Goal: Task Accomplishment & Management: Use online tool/utility

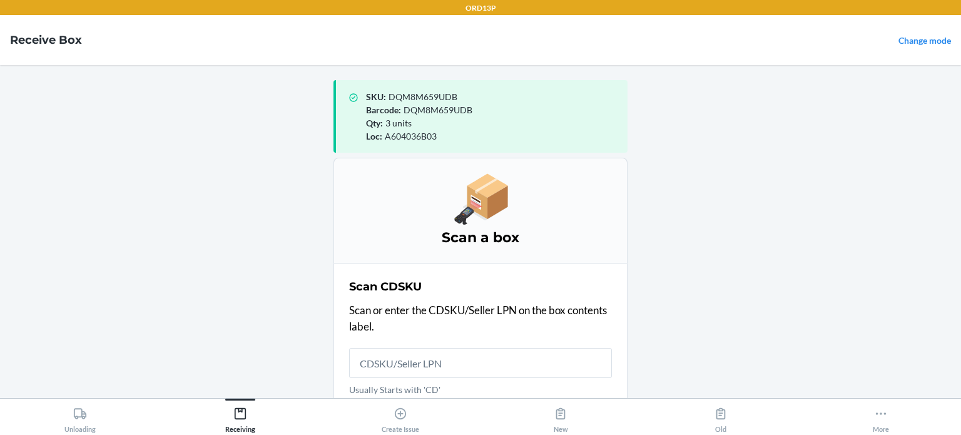
click at [421, 360] on input "Usually Starts with 'CD'" at bounding box center [480, 363] width 263 height 30
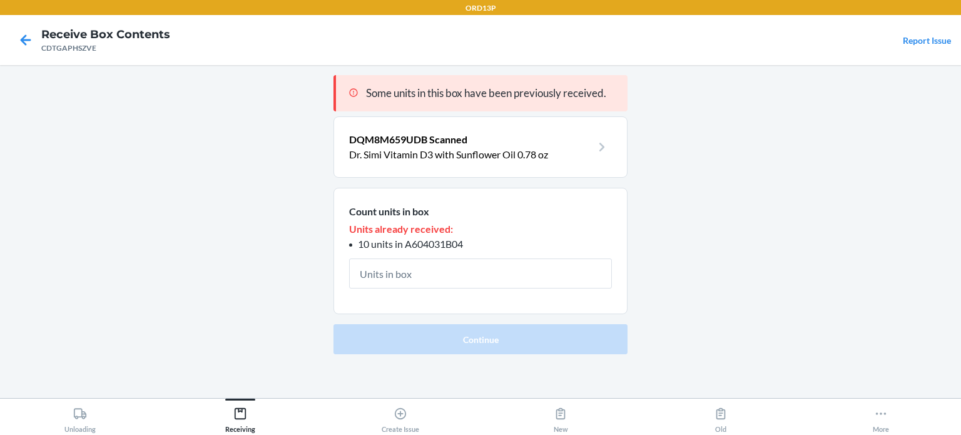
type input "2"
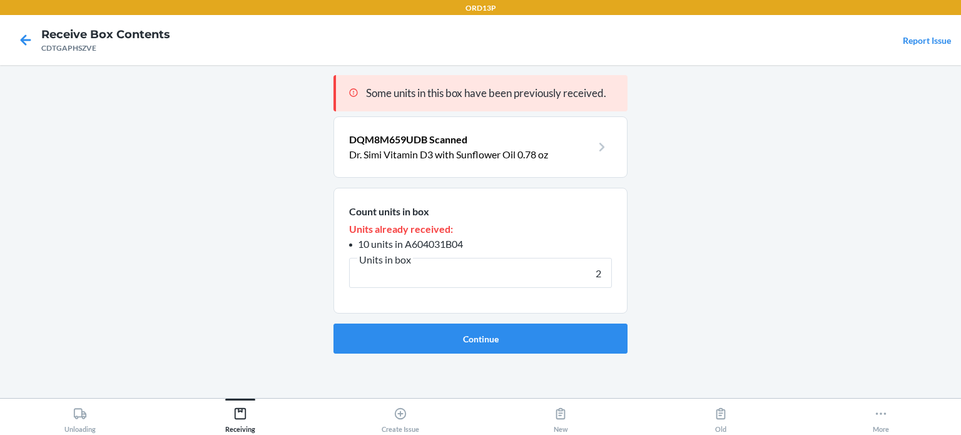
click button "Continue" at bounding box center [480, 338] width 294 height 30
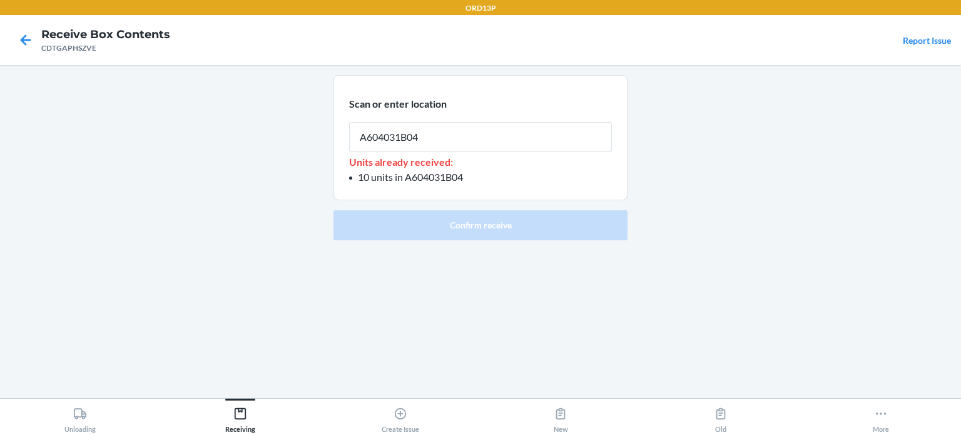
type input "A604031B04"
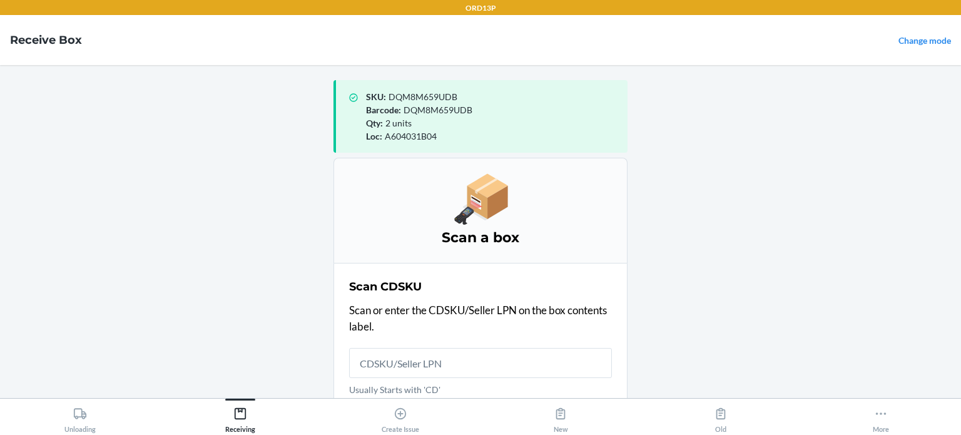
drag, startPoint x: 450, startPoint y: 94, endPoint x: 334, endPoint y: 83, distance: 116.9
drag, startPoint x: 465, startPoint y: 108, endPoint x: 386, endPoint y: 101, distance: 79.1
click at [388, 97] on span "DQM8M659UDB" at bounding box center [422, 96] width 69 height 11
click at [460, 98] on div "SKU : DQM8M659UDB" at bounding box center [491, 96] width 251 height 13
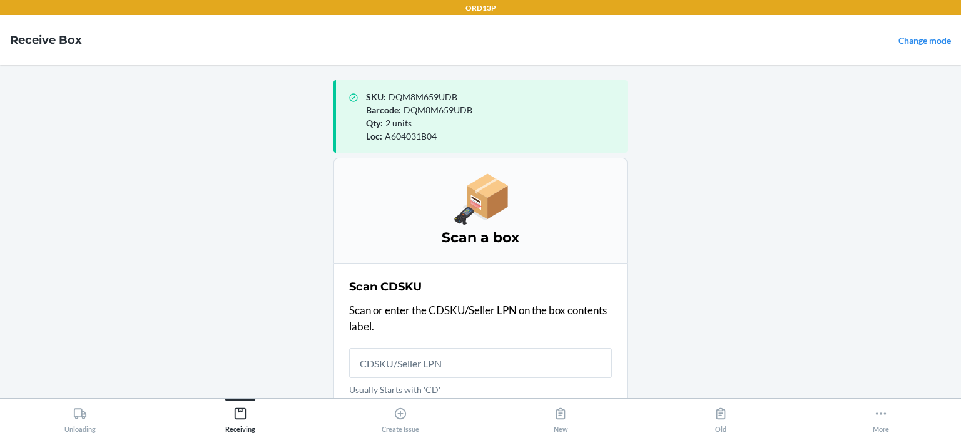
click at [430, 94] on span "DQM8M659UDB" at bounding box center [422, 96] width 69 height 11
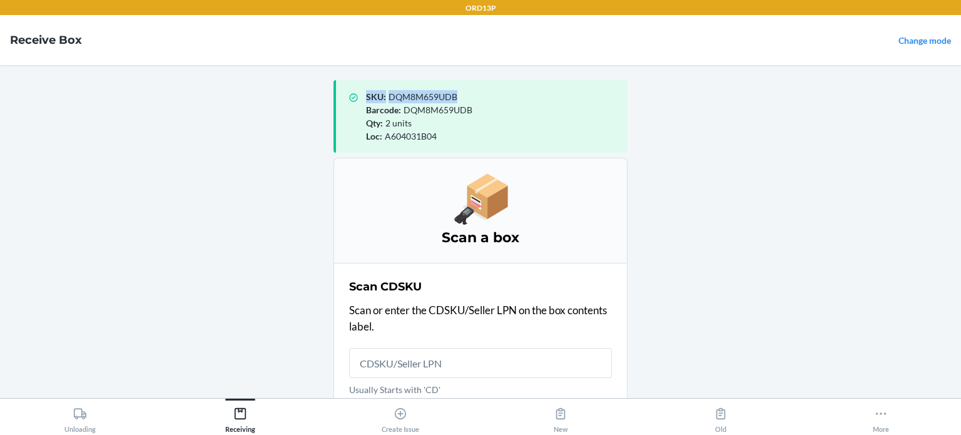
click at [430, 94] on span "DQM8M659UDB" at bounding box center [422, 96] width 69 height 11
click at [435, 86] on div "SKU : DQM8M659UDB Barcode : DQM8M659UDB Qty : 2 units Loc : A604031B04" at bounding box center [480, 116] width 294 height 73
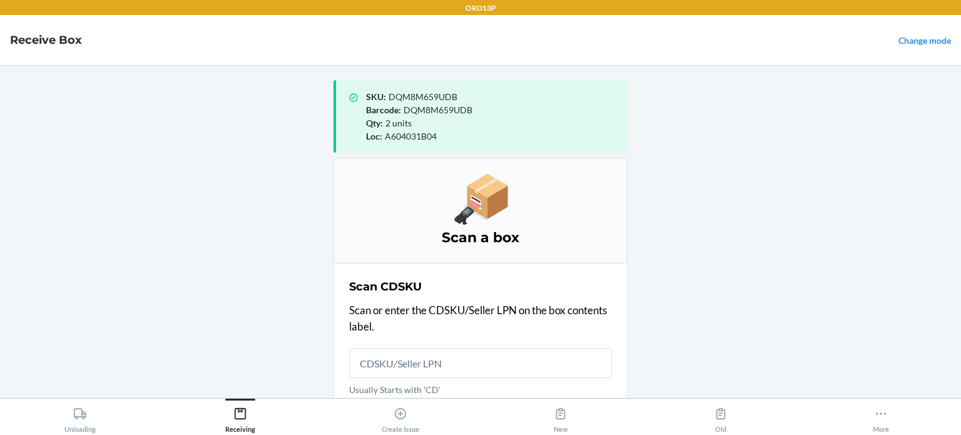
click at [433, 93] on span "DQM8M659UDB" at bounding box center [422, 96] width 69 height 11
copy span "DQM8M659UDB"
click at [423, 370] on input "Usually Starts with 'CD'" at bounding box center [480, 363] width 263 height 30
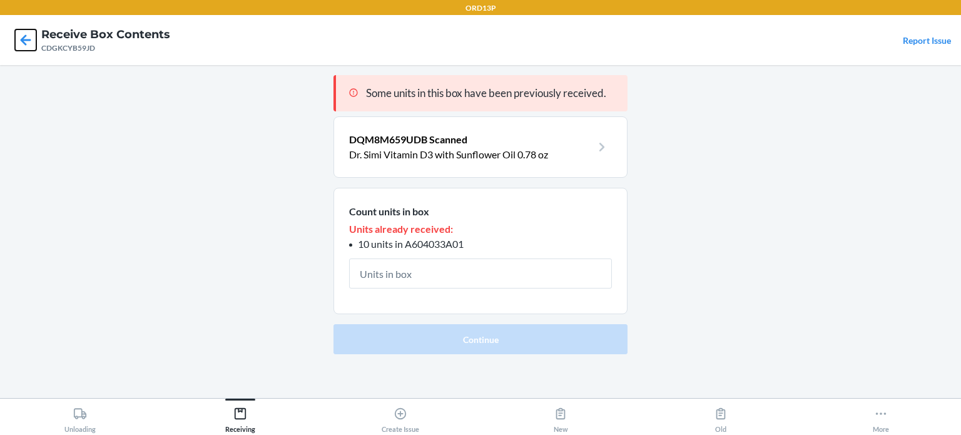
click at [27, 39] on icon at bounding box center [25, 39] width 21 height 21
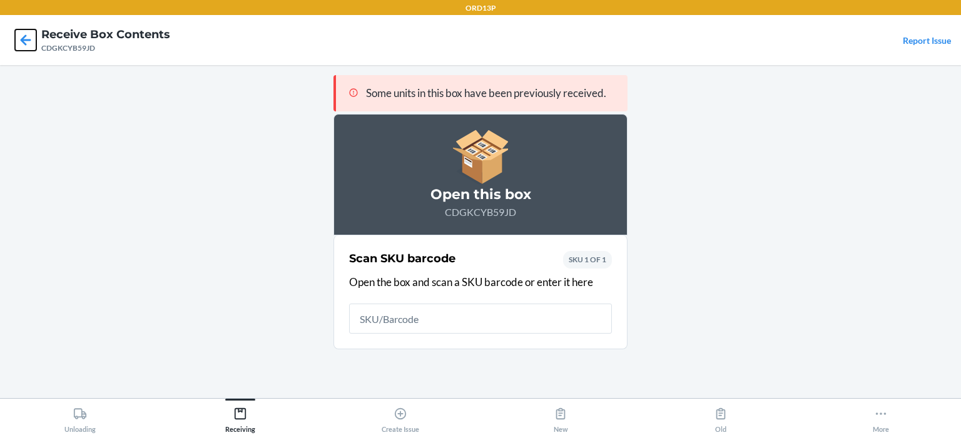
click at [27, 39] on icon at bounding box center [25, 39] width 21 height 21
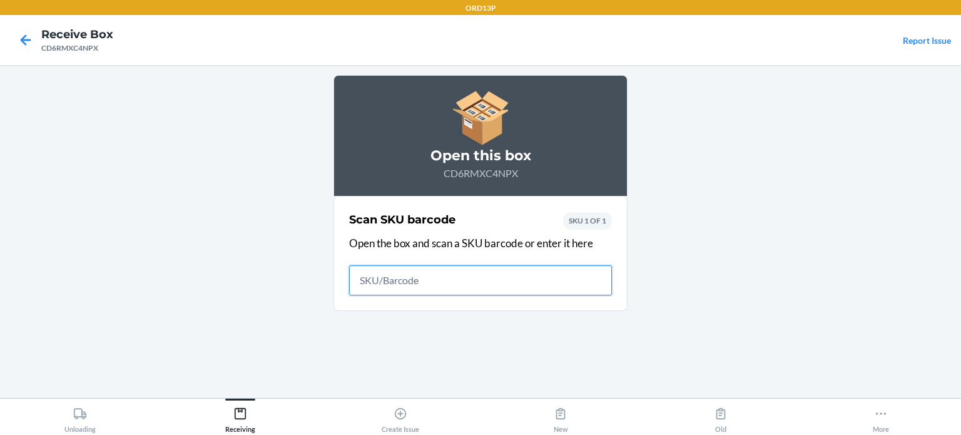
click at [423, 274] on input "text" at bounding box center [480, 280] width 263 height 30
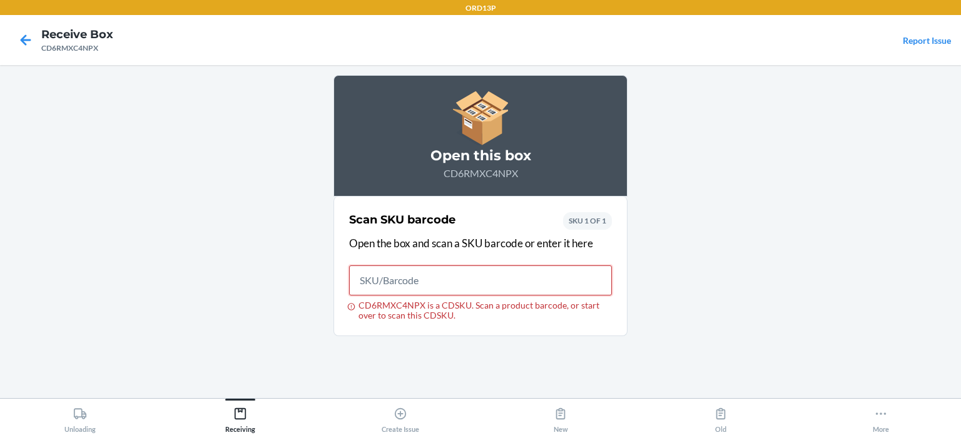
click at [440, 282] on input "CD6RMXC4NPX is a CDSKU. Scan a product barcode, or start over to scan this CDSK…" at bounding box center [480, 280] width 263 height 30
paste input "DQM8M659UDB"
type input "DQM8M659UDB"
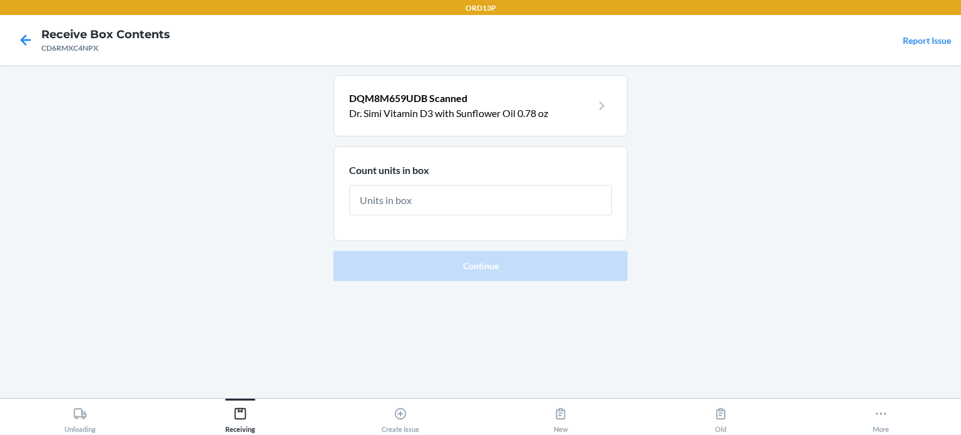
click at [11, 32] on div at bounding box center [25, 39] width 31 height 31
click at [26, 39] on icon at bounding box center [26, 39] width 11 height 11
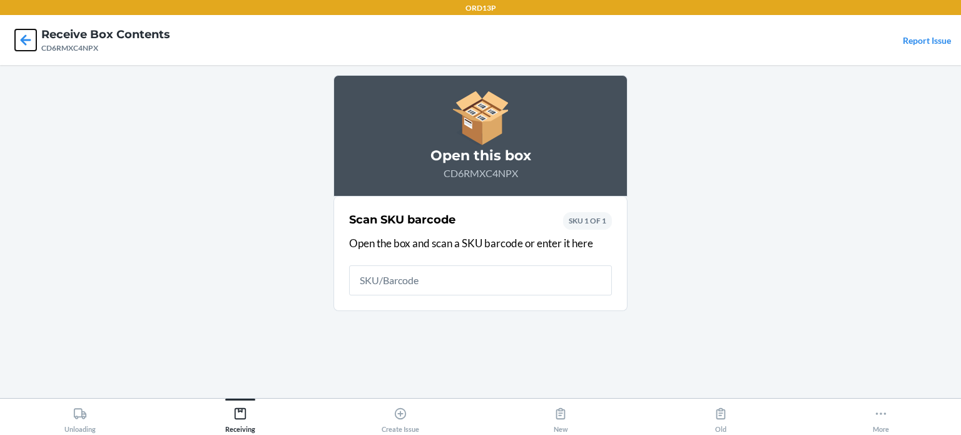
click at [26, 39] on icon at bounding box center [26, 39] width 11 height 11
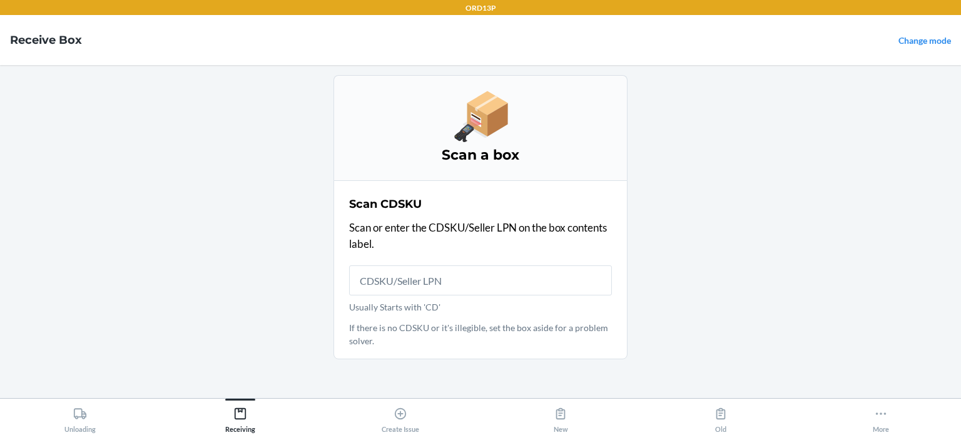
click at [386, 287] on input "Usually Starts with 'CD'" at bounding box center [480, 280] width 263 height 30
type input "CDLPYFZJ5K9"
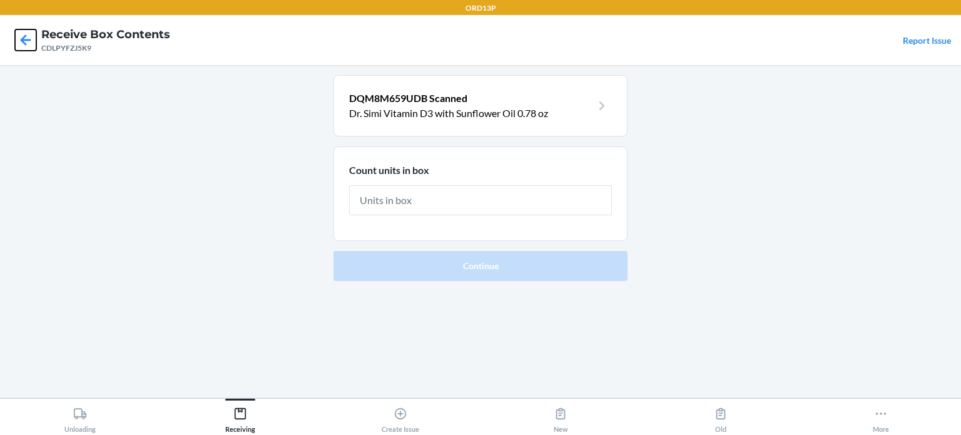
click at [24, 31] on icon at bounding box center [25, 39] width 21 height 21
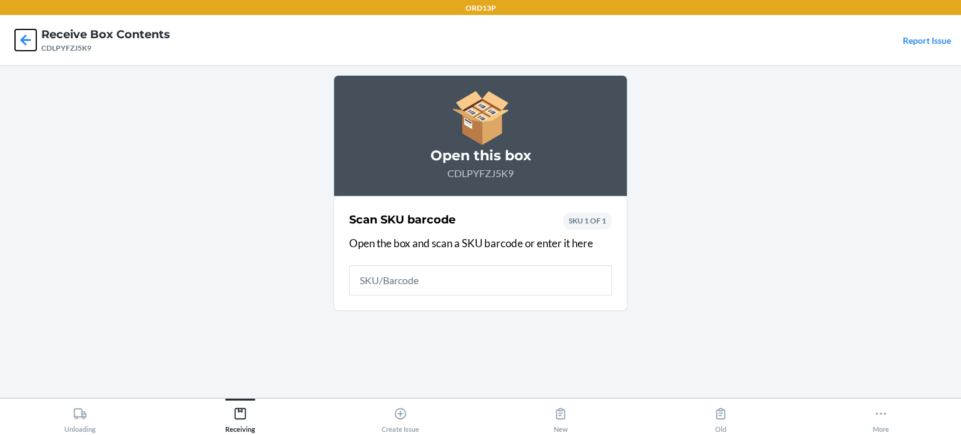
click at [24, 31] on icon at bounding box center [25, 39] width 21 height 21
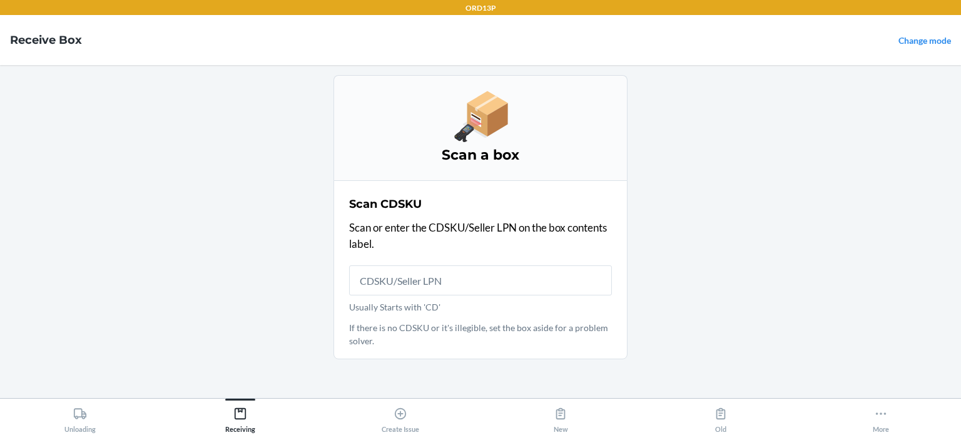
click at [358, 275] on input "Usually Starts with 'CD'" at bounding box center [480, 280] width 263 height 30
type input "CDYZ3SXFA3V"
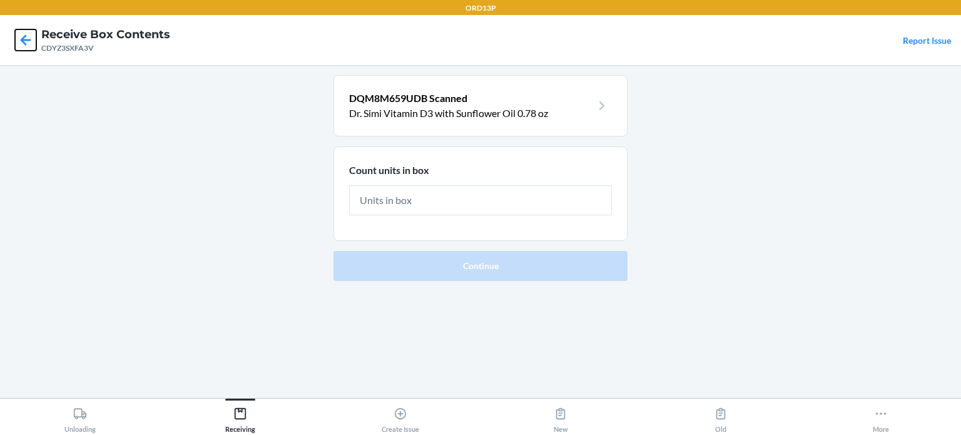
click at [23, 37] on icon at bounding box center [25, 39] width 21 height 21
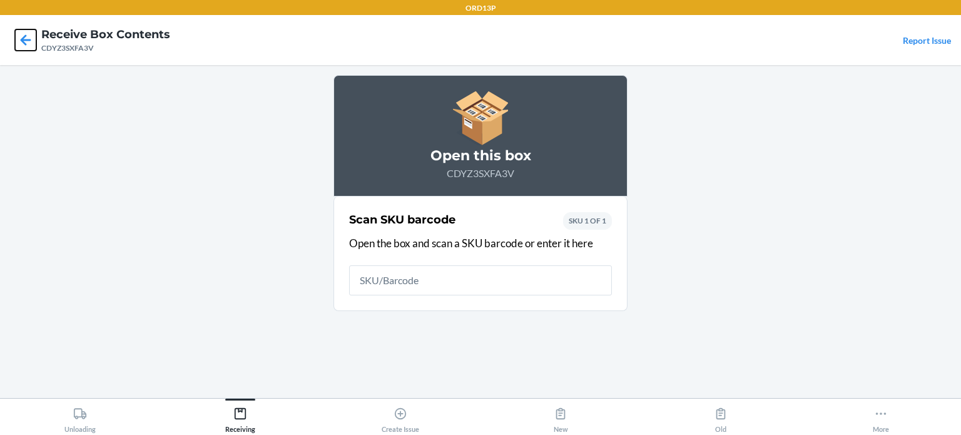
click at [23, 37] on icon at bounding box center [25, 39] width 21 height 21
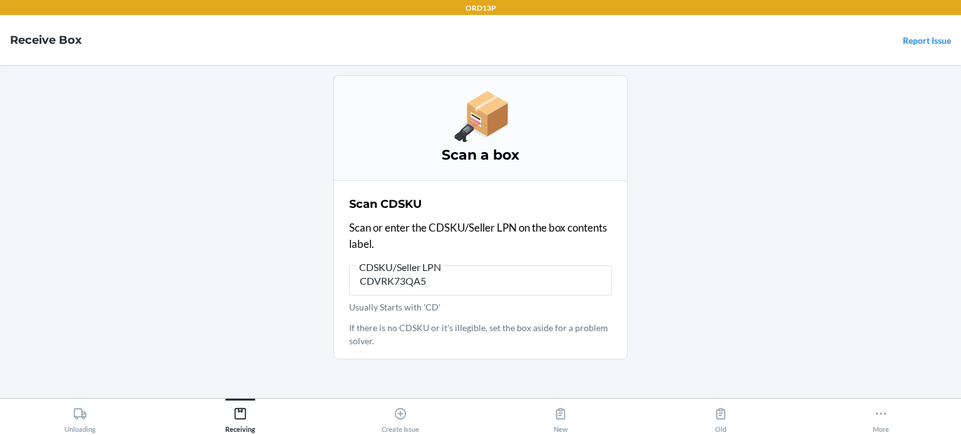
type input "CDVRK73QA5J"
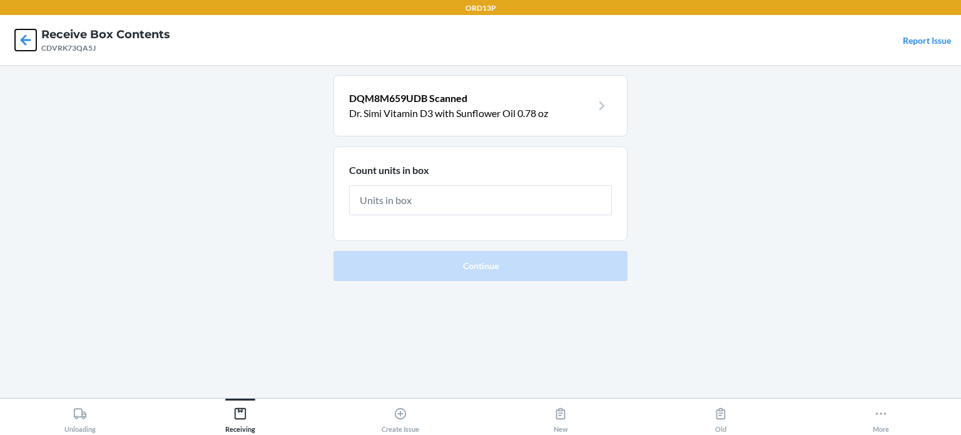
click at [28, 48] on icon at bounding box center [25, 39] width 21 height 21
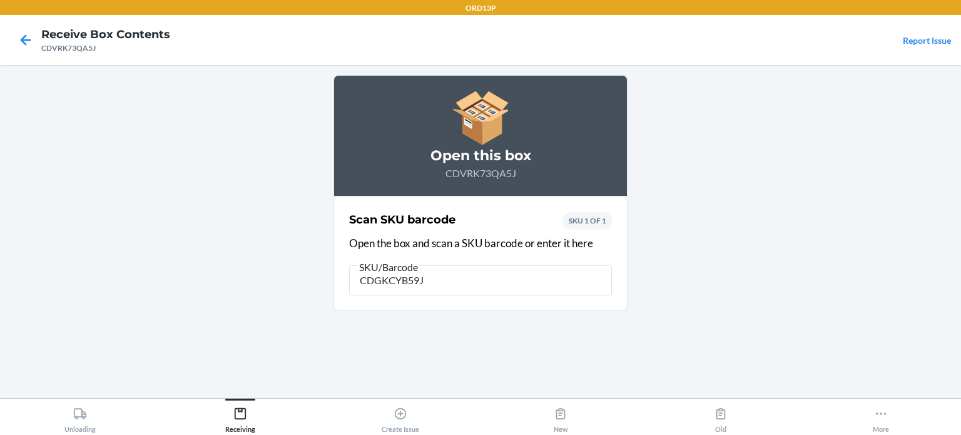
type input "CDGKCYB59JD"
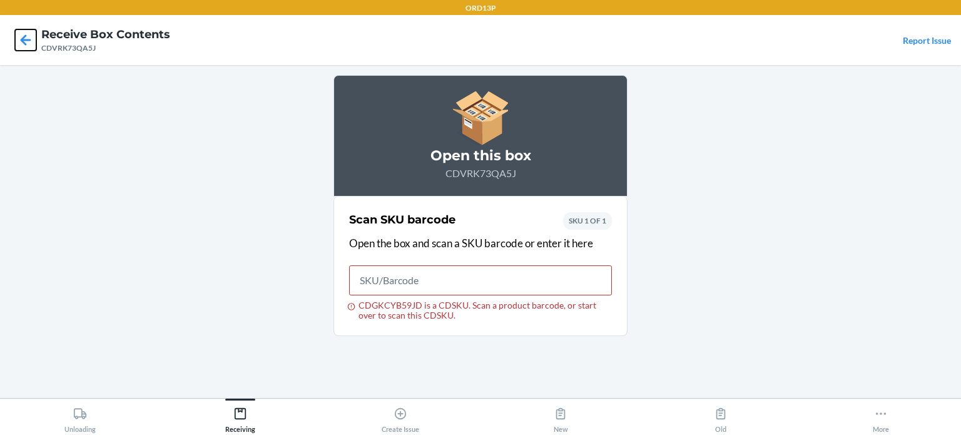
click at [25, 41] on icon at bounding box center [25, 39] width 21 height 21
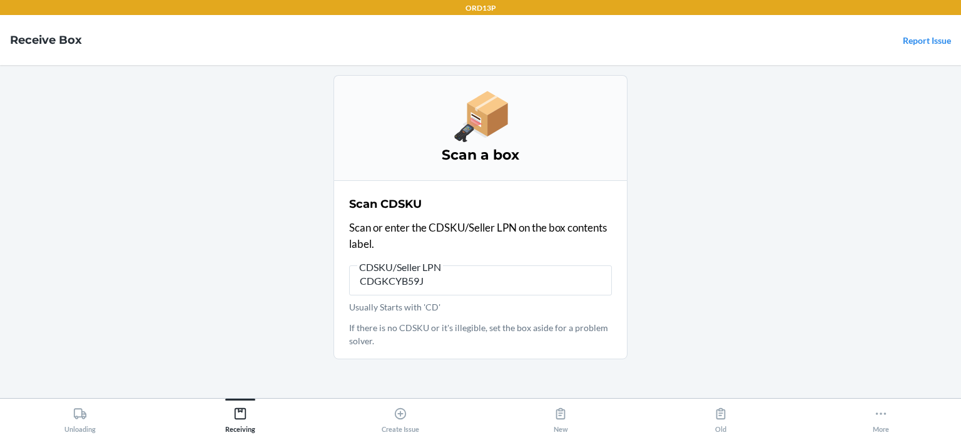
type input "CDGKCYB59JD"
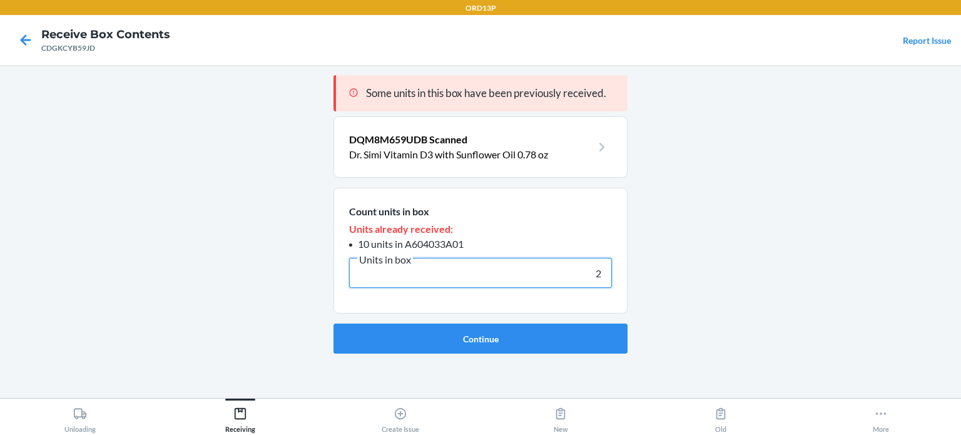
type input "2"
click at [467, 243] on li "10 units in A604033A01" at bounding box center [480, 243] width 263 height 15
click at [424, 244] on span "10 units in A604033A01" at bounding box center [411, 244] width 106 height 12
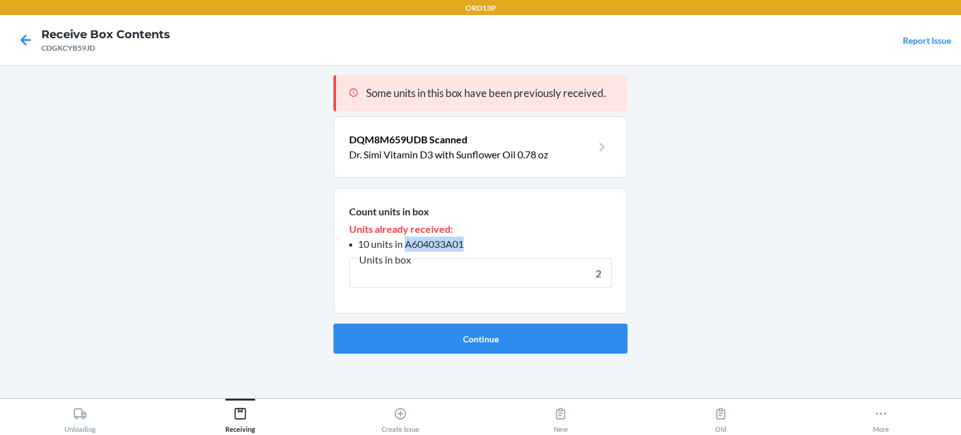
click at [424, 244] on span "10 units in A604033A01" at bounding box center [411, 244] width 106 height 12
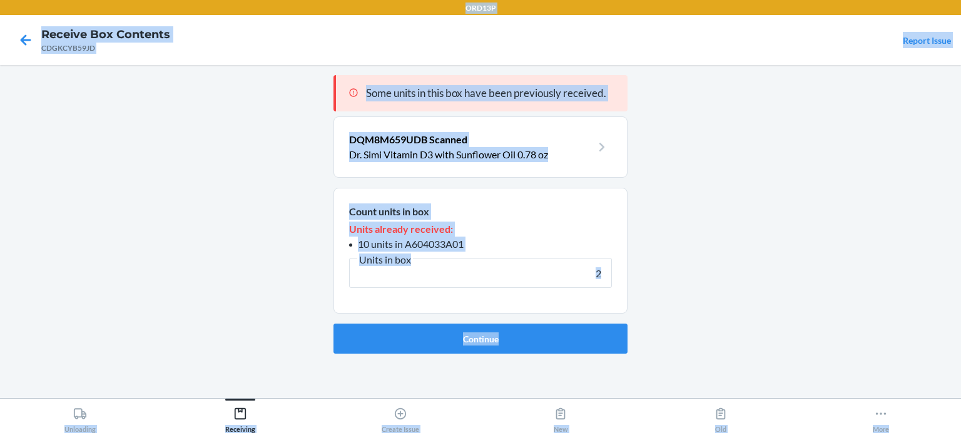
click at [780, 276] on main "Some units in this box have been previously received. DQM8M659UDB Scanned Dr. S…" at bounding box center [480, 231] width 961 height 333
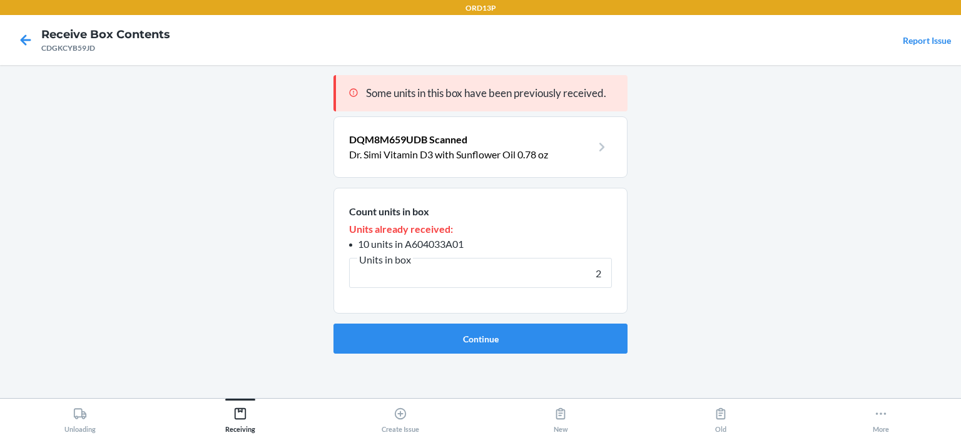
click at [440, 248] on span "10 units in A604033A01" at bounding box center [411, 244] width 106 height 12
copy span "A604033A01"
click at [563, 275] on input "2" at bounding box center [480, 273] width 263 height 30
click at [606, 282] on input "2" at bounding box center [480, 273] width 263 height 30
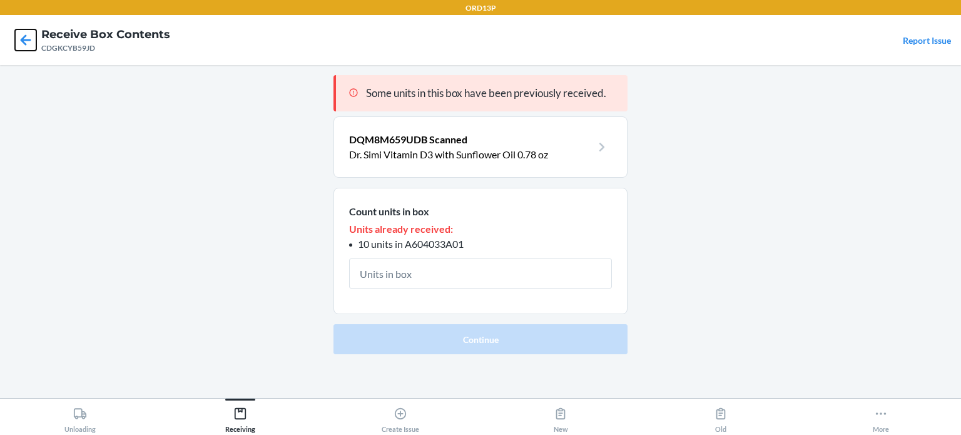
click at [32, 37] on icon at bounding box center [25, 39] width 21 height 21
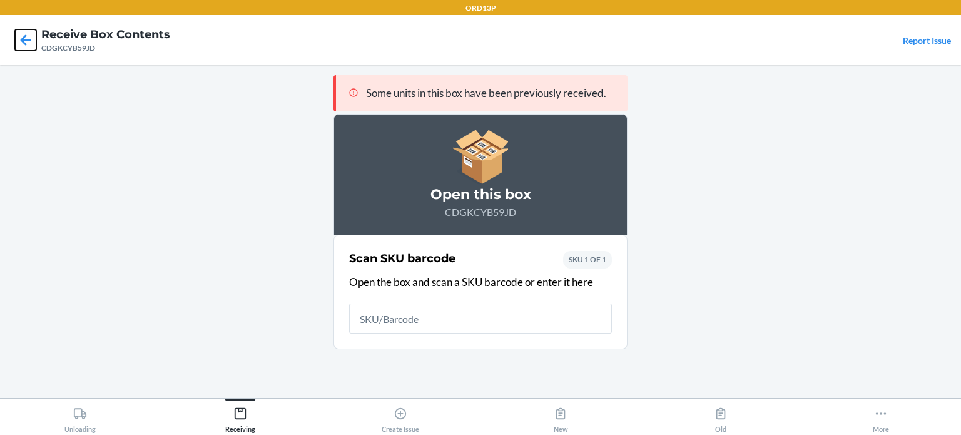
click at [32, 37] on icon at bounding box center [25, 39] width 21 height 21
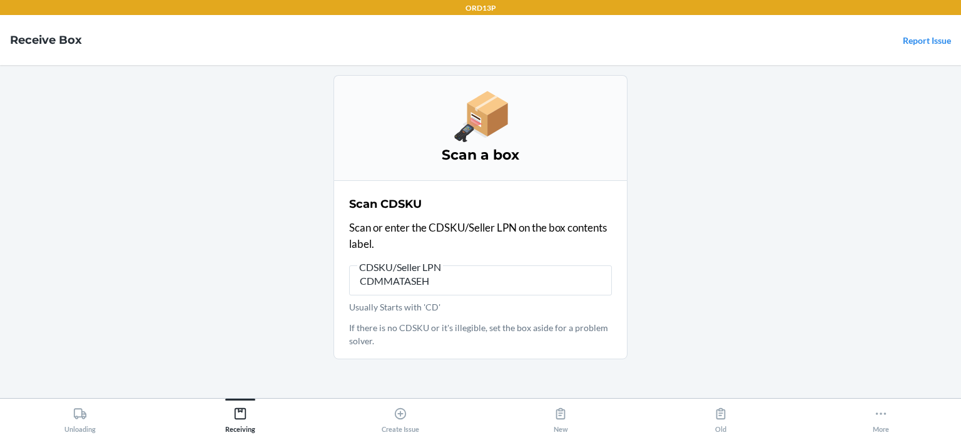
type input "CDMMATASEHQ"
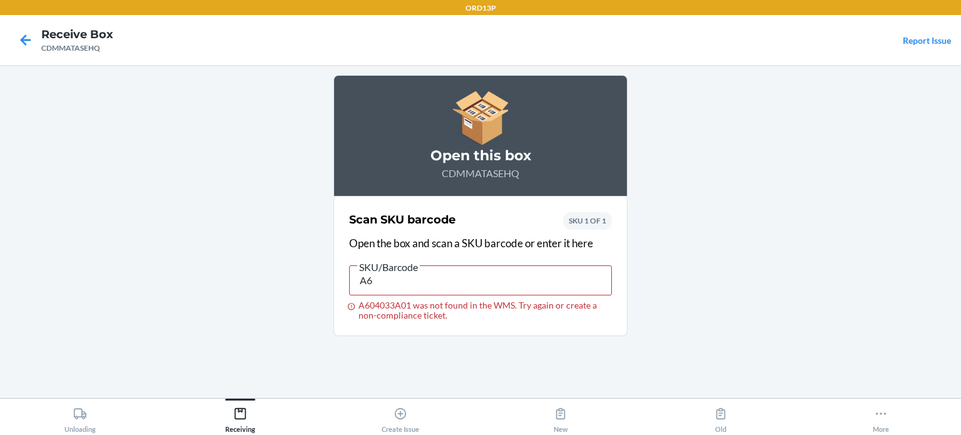
type input "A"
paste input "DQM8M659UDB"
type input "DQM8M659UDB"
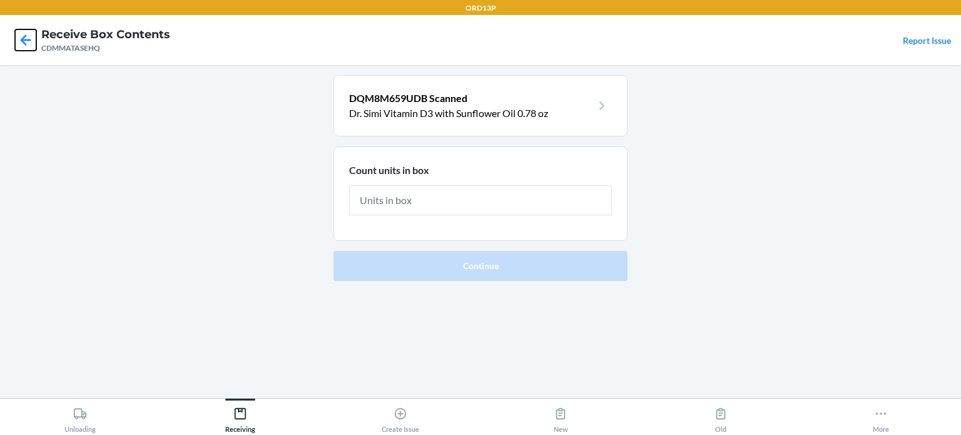
click at [23, 44] on icon at bounding box center [25, 39] width 21 height 21
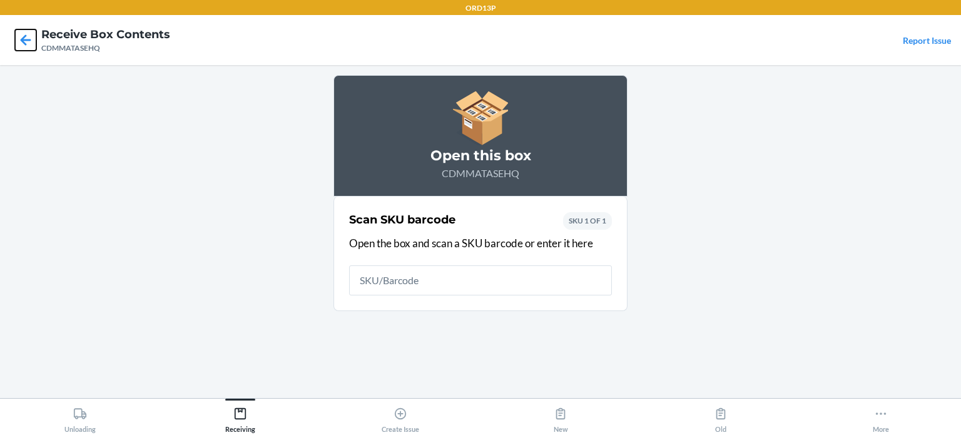
click at [23, 44] on icon at bounding box center [25, 39] width 21 height 21
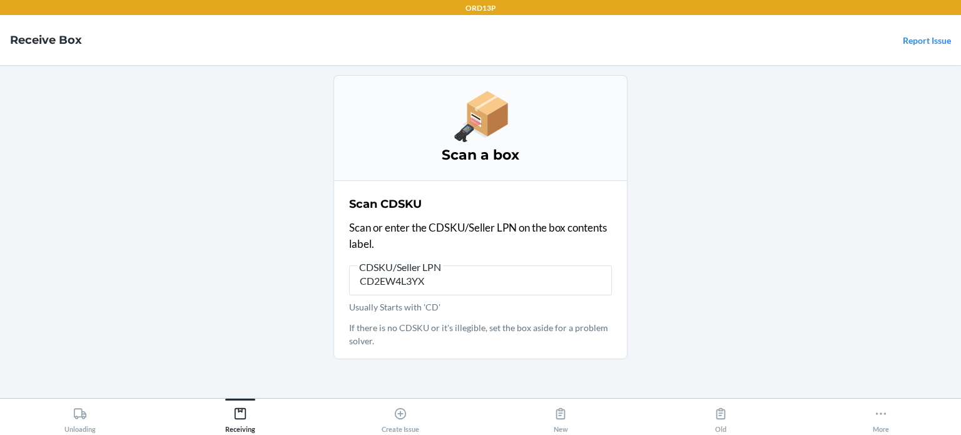
type input "CD2EW4L3YXG"
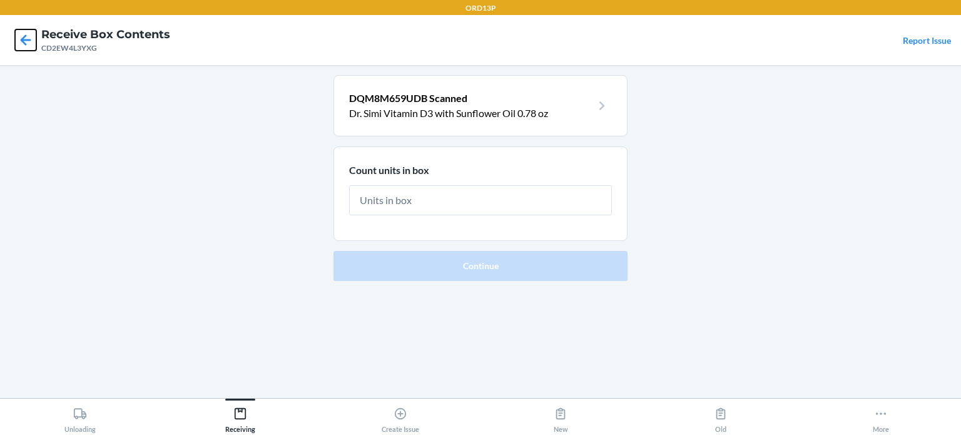
click at [28, 39] on icon at bounding box center [26, 39] width 11 height 11
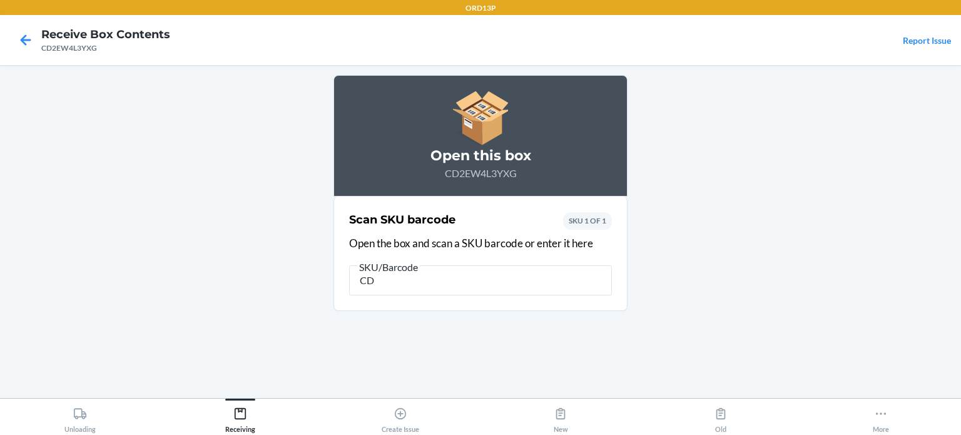
type input "CD"
click at [24, 41] on icon at bounding box center [25, 39] width 21 height 21
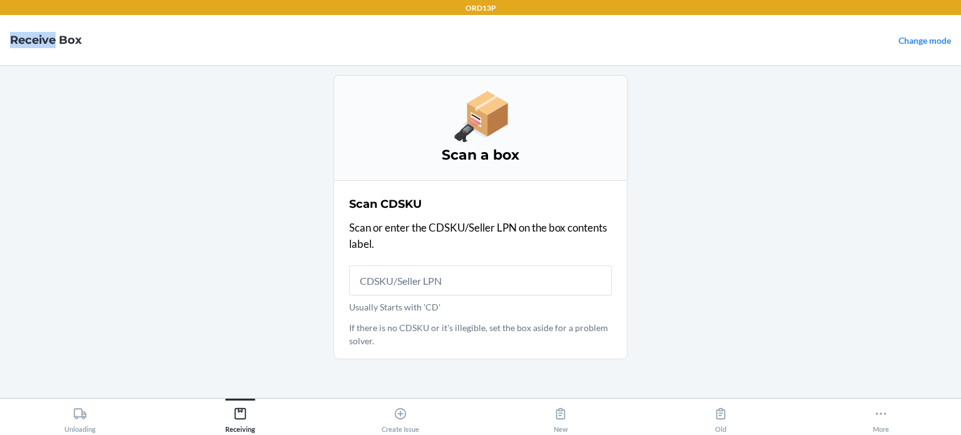
click at [24, 41] on h4 "Receive Box" at bounding box center [46, 40] width 72 height 16
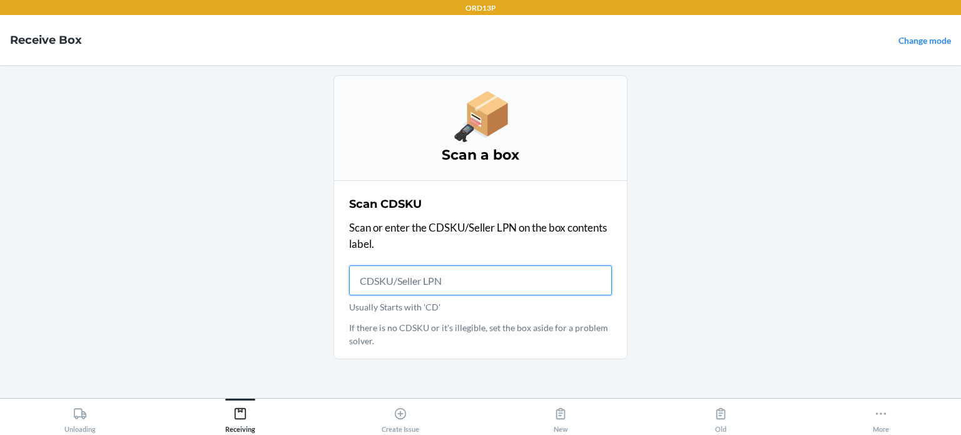
click at [406, 275] on input "Usually Starts with 'CD'" at bounding box center [480, 280] width 263 height 30
type input "CD6RMXC4NPX"
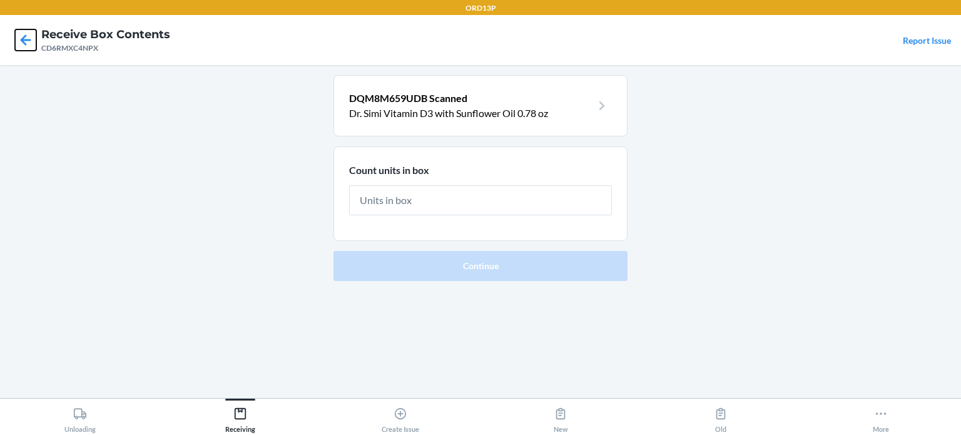
click at [24, 39] on icon at bounding box center [26, 39] width 11 height 11
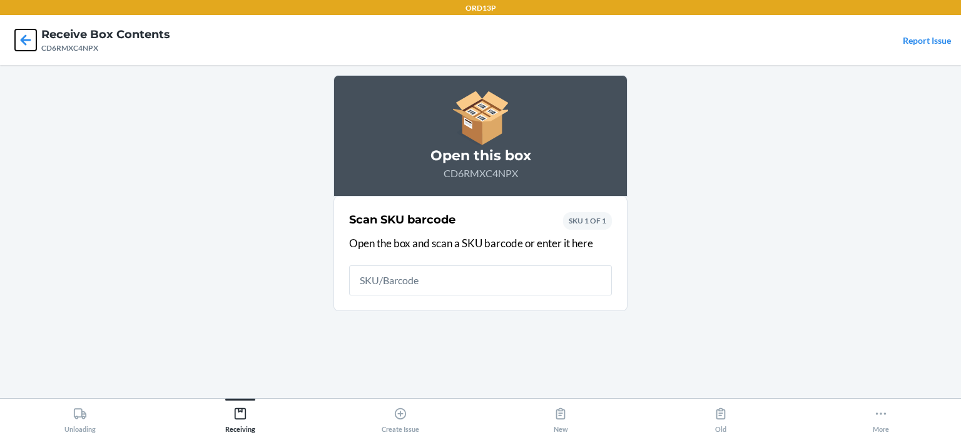
click at [25, 43] on icon at bounding box center [26, 39] width 11 height 11
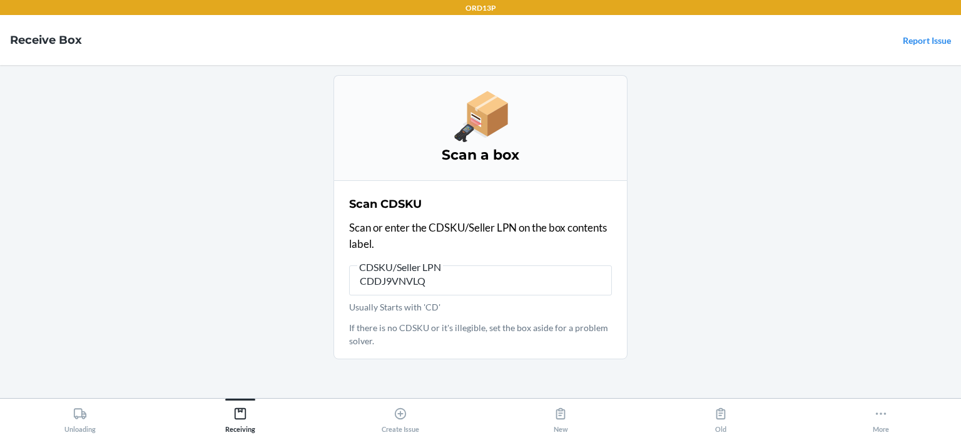
type input "CDDJ9VNVLQU"
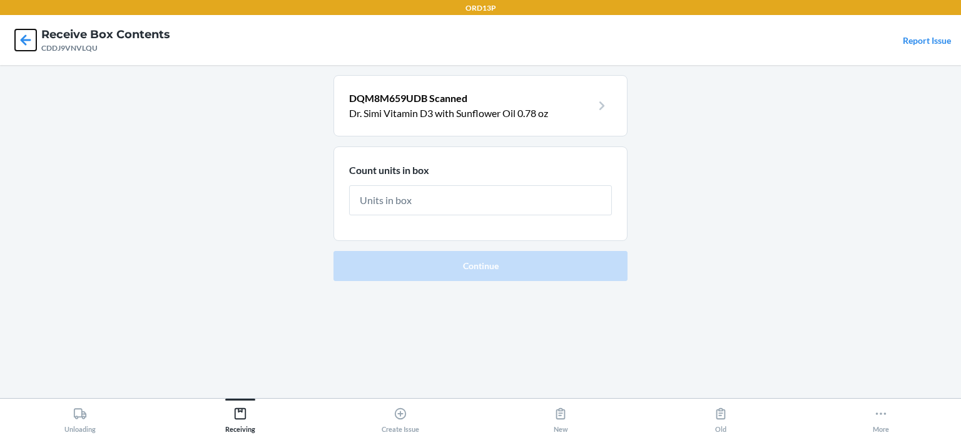
click at [16, 42] on icon at bounding box center [25, 39] width 21 height 21
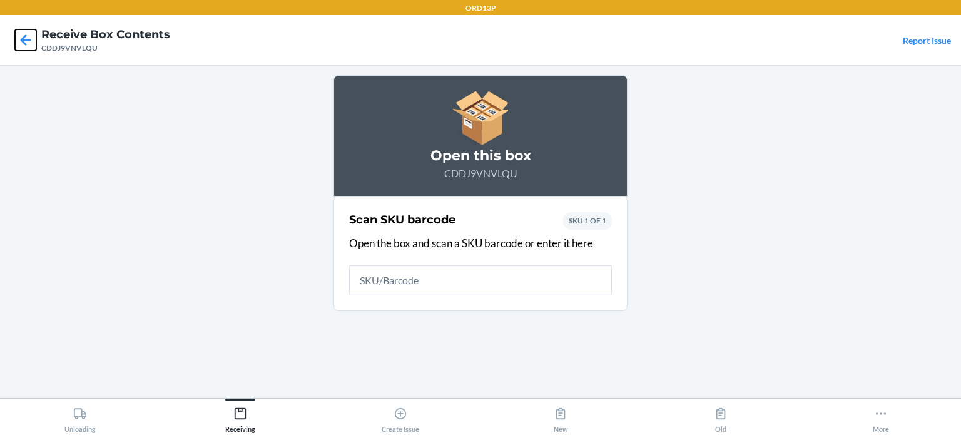
click at [23, 44] on icon at bounding box center [25, 39] width 21 height 21
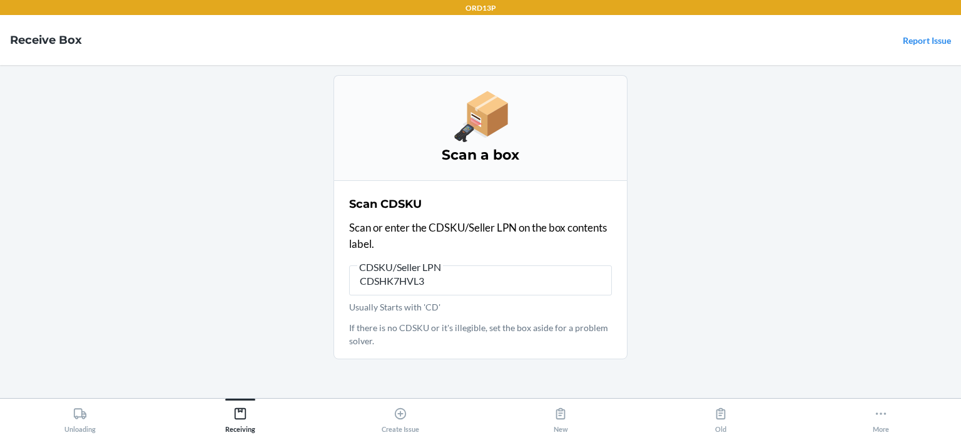
type input "CDSHK7HVL3J"
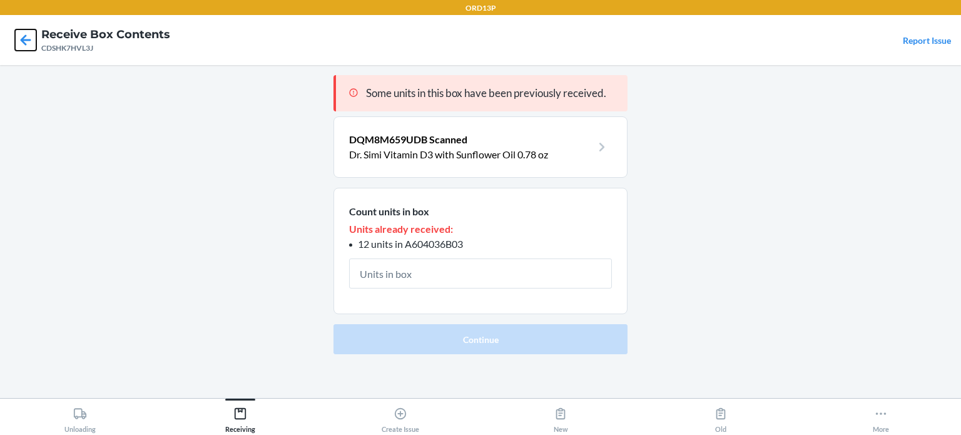
click at [28, 42] on icon at bounding box center [25, 39] width 21 height 21
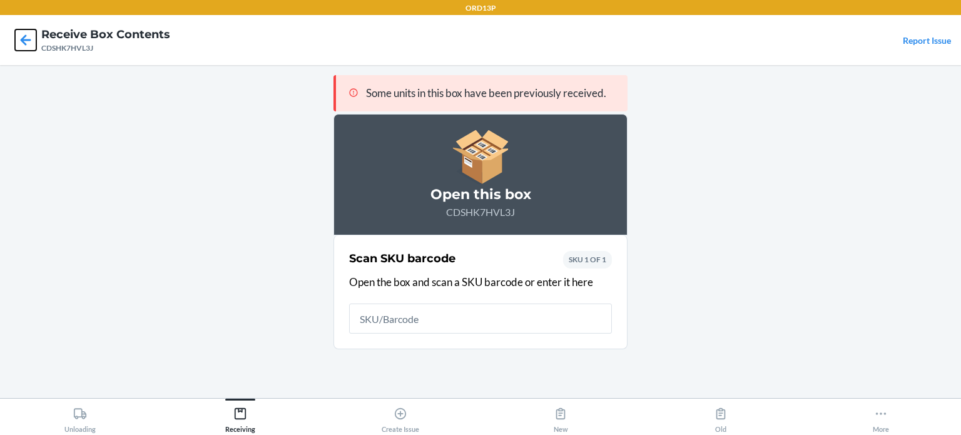
click at [25, 32] on icon at bounding box center [25, 39] width 21 height 21
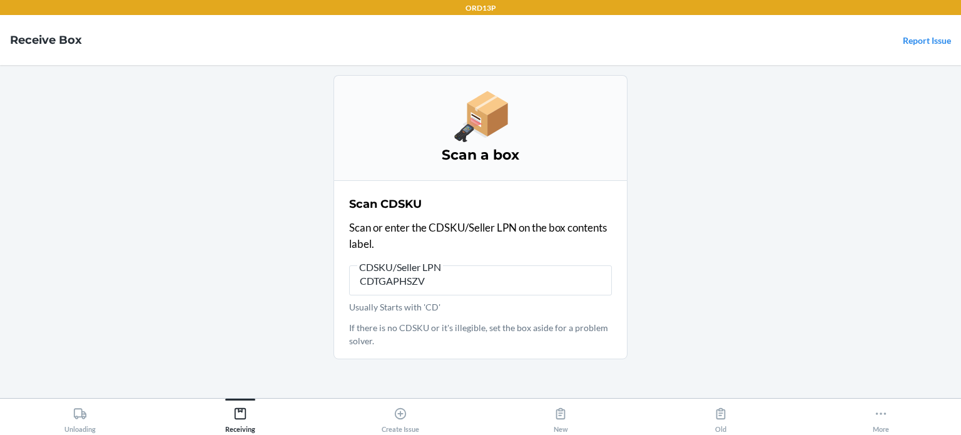
type input "CDTGAPHSZVE"
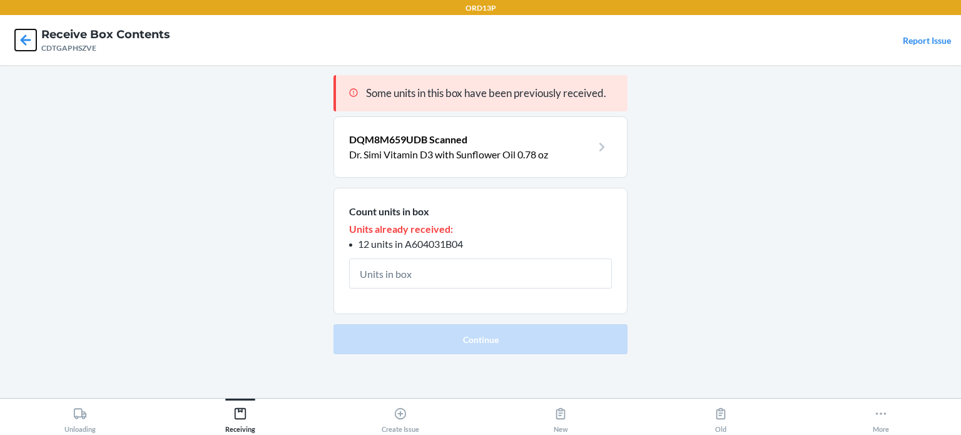
click at [17, 39] on icon at bounding box center [25, 39] width 21 height 21
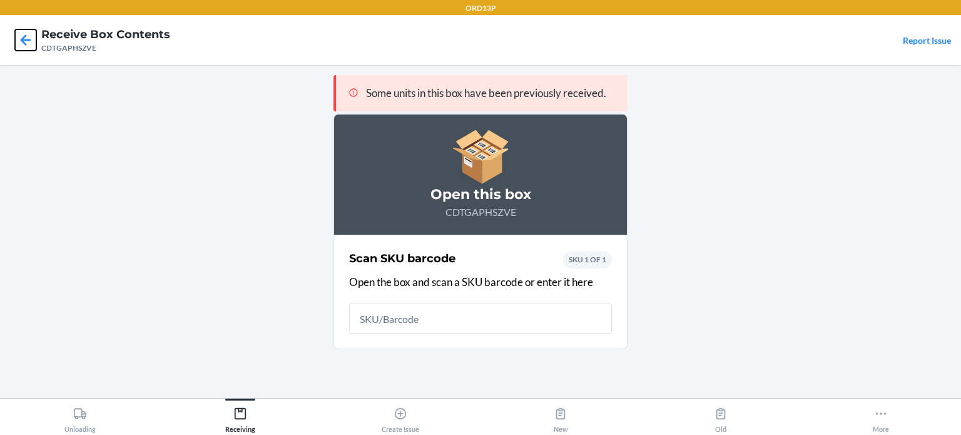
click at [27, 39] on icon at bounding box center [26, 39] width 11 height 11
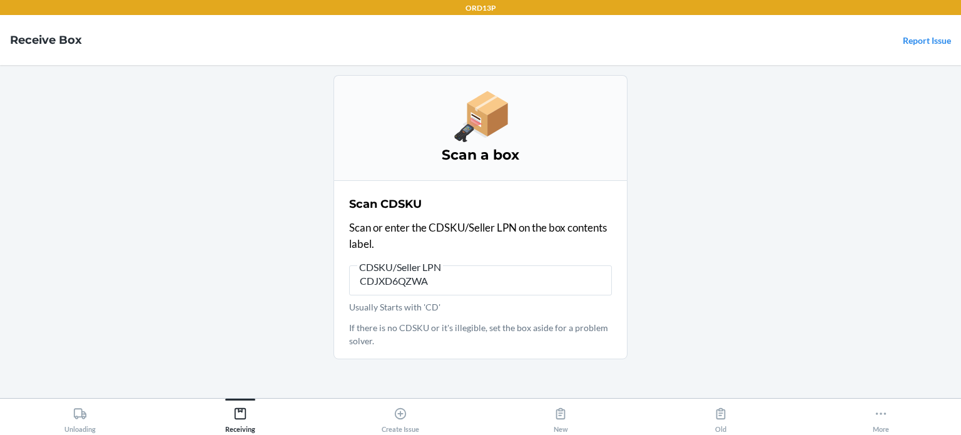
type input "CDJXD6QZWAB"
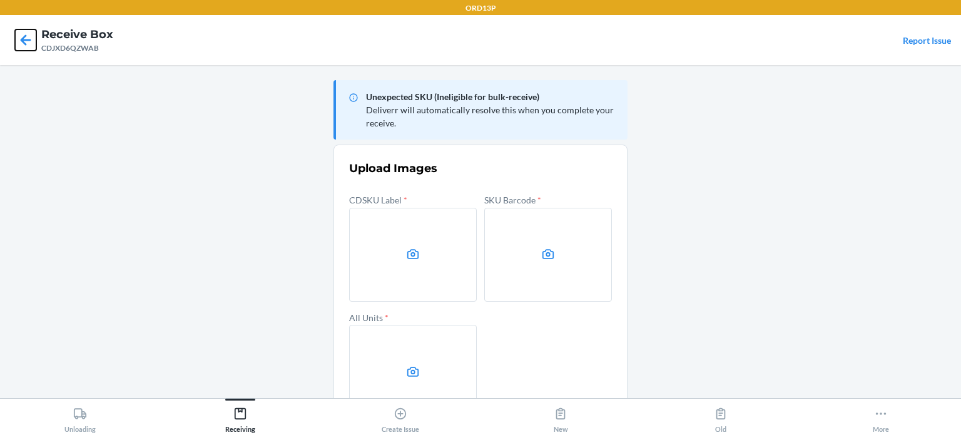
click at [24, 40] on icon at bounding box center [26, 39] width 11 height 11
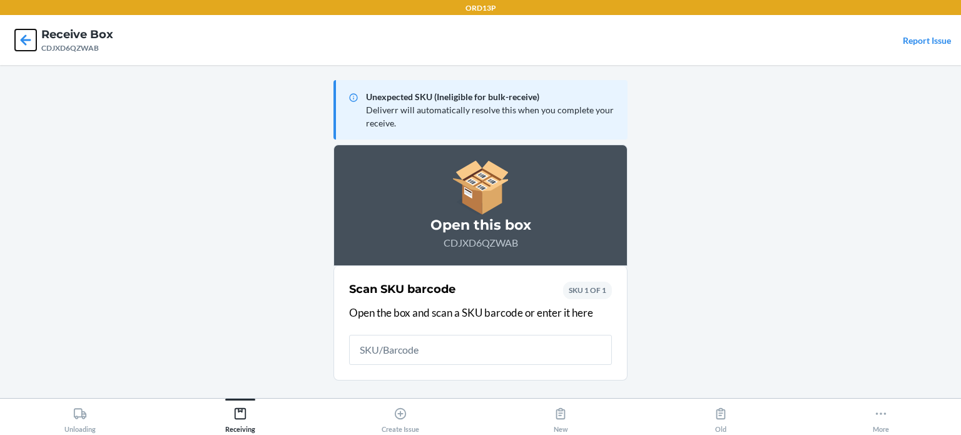
click at [24, 40] on icon at bounding box center [26, 39] width 11 height 11
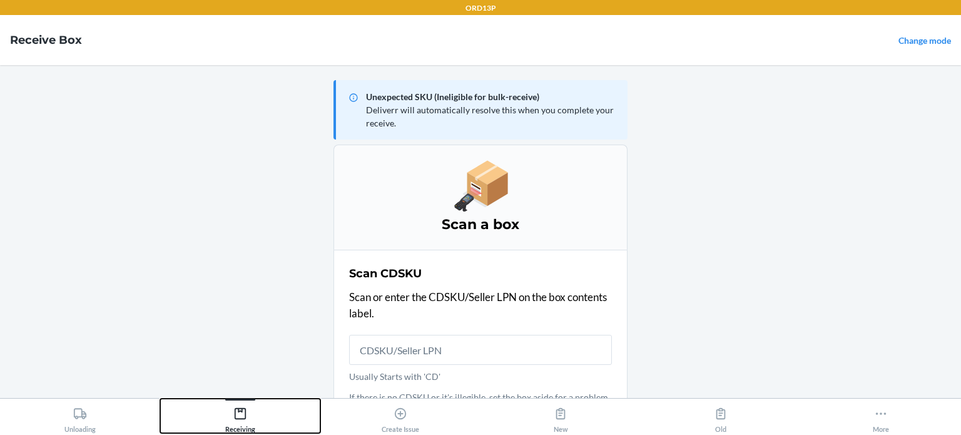
click at [253, 412] on div "Receiving" at bounding box center [240, 416] width 30 height 31
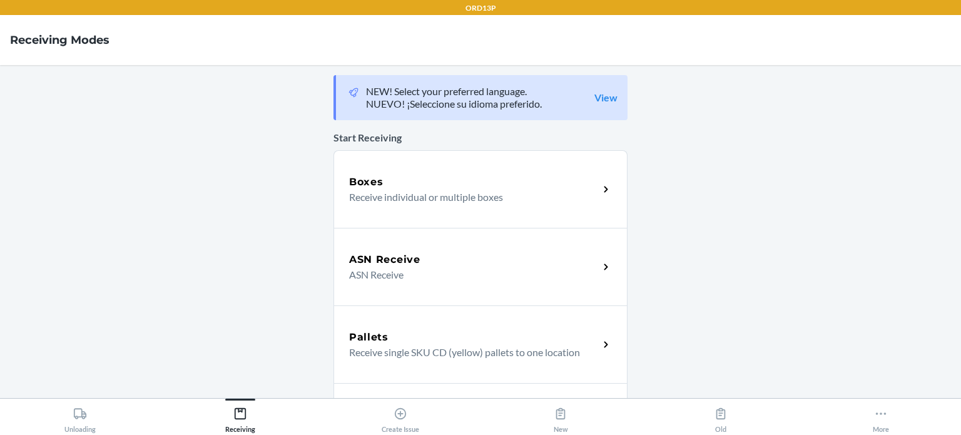
click at [447, 212] on div "Boxes Receive individual or multiple boxes" at bounding box center [480, 189] width 294 height 78
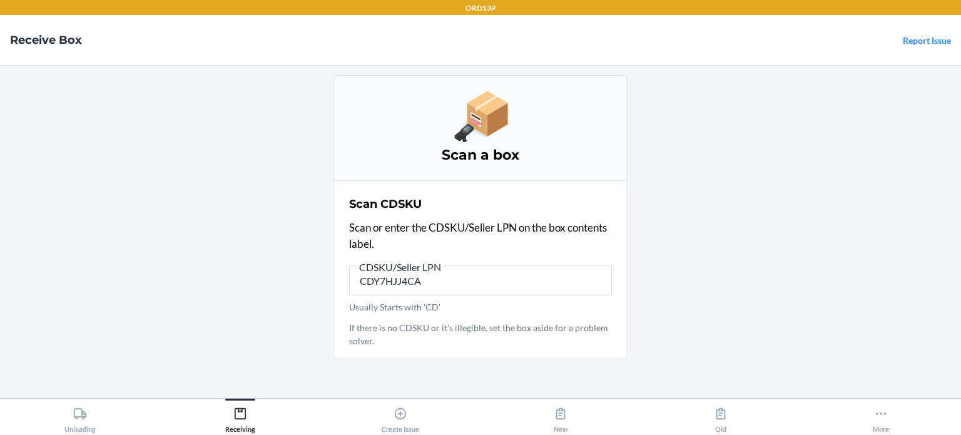
type input "CDY7HJJ4CAN"
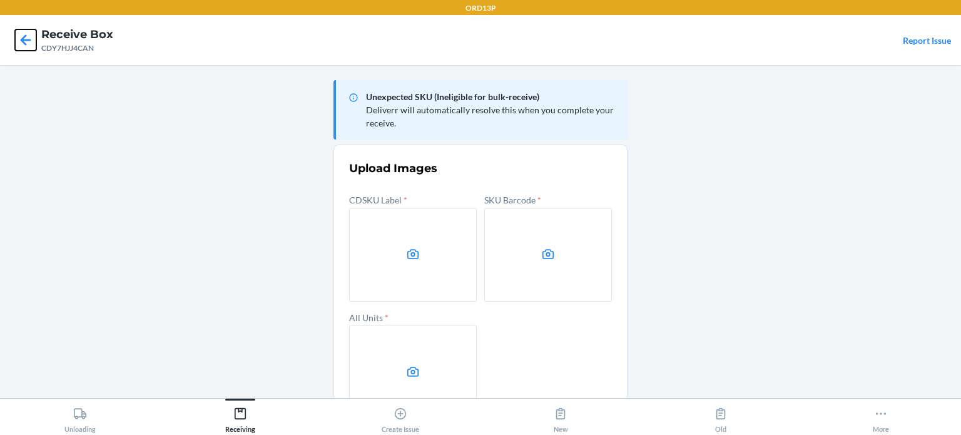
click at [21, 37] on icon at bounding box center [25, 39] width 21 height 21
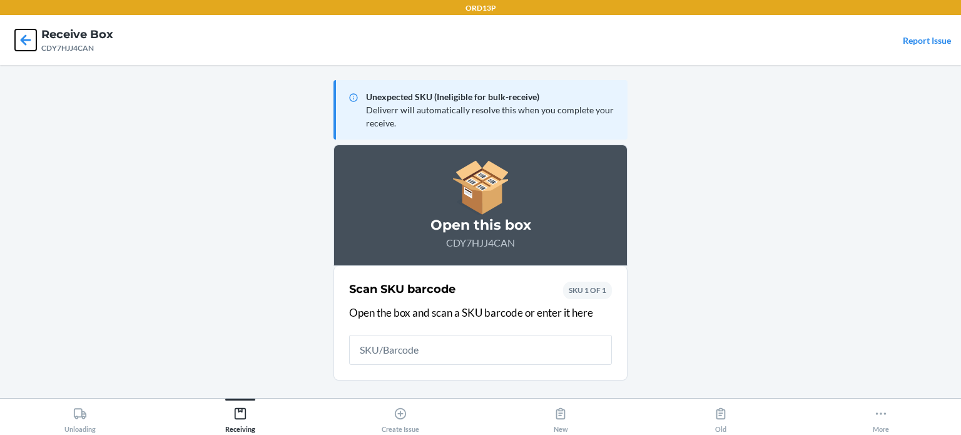
click at [23, 40] on icon at bounding box center [26, 39] width 11 height 11
